Goal: Task Accomplishment & Management: Manage account settings

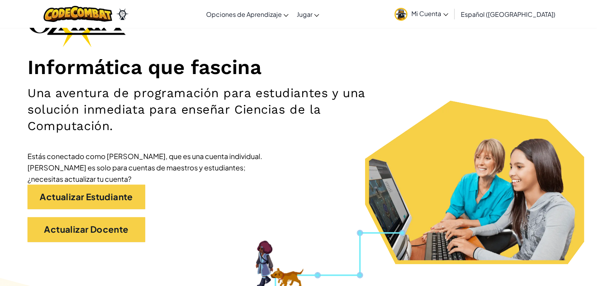
scroll to position [37, 0]
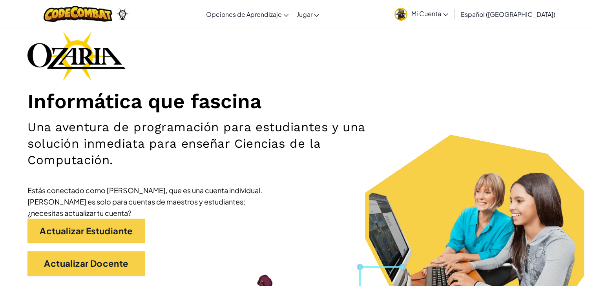
click at [445, 18] on link "Mi Cuenta" at bounding box center [421, 14] width 62 height 25
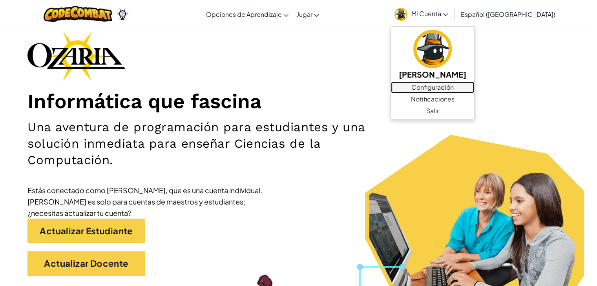
click at [472, 88] on link "Configuración" at bounding box center [432, 88] width 83 height 12
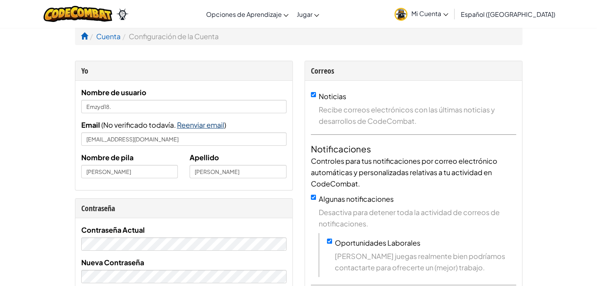
click at [197, 123] on span "Reenviar email" at bounding box center [200, 124] width 47 height 9
click at [435, 13] on span "Mi Cuenta" at bounding box center [429, 13] width 37 height 8
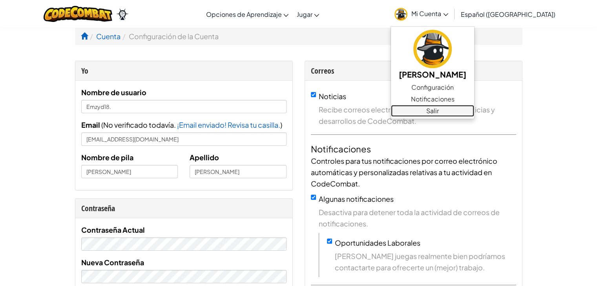
click at [468, 110] on link "Salir" at bounding box center [432, 111] width 83 height 12
